Goal: Information Seeking & Learning: Learn about a topic

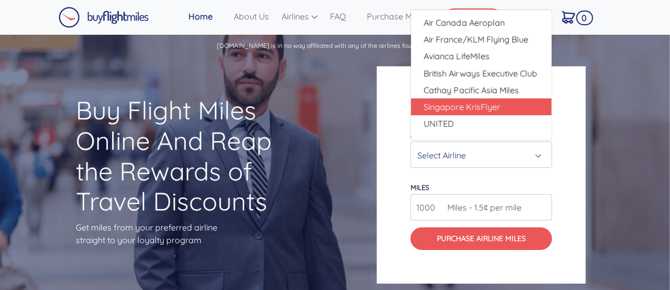
click at [459, 109] on span "Singapore KrisFlyer" at bounding box center [462, 107] width 76 height 13
select select "Singapore KrisFlyer"
type input "80000"
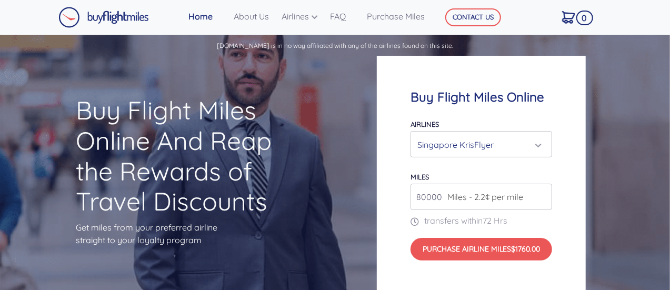
click at [424, 206] on input "80000" at bounding box center [482, 197] width 142 height 26
click at [432, 199] on input "80000" at bounding box center [482, 197] width 142 height 26
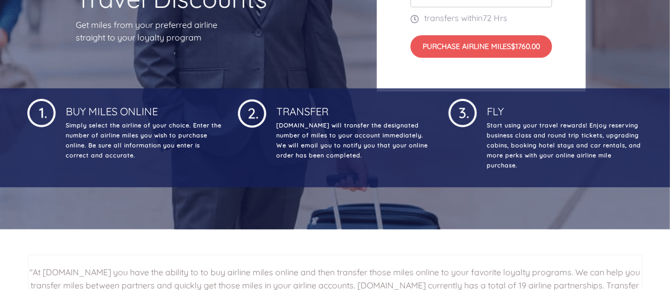
scroll to position [263, 0]
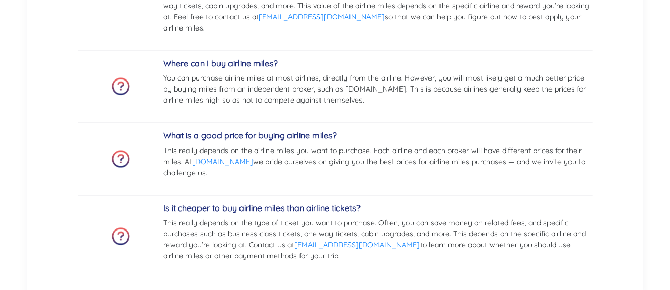
scroll to position [1053, 0]
